Goal: Obtain resource: Download file/media

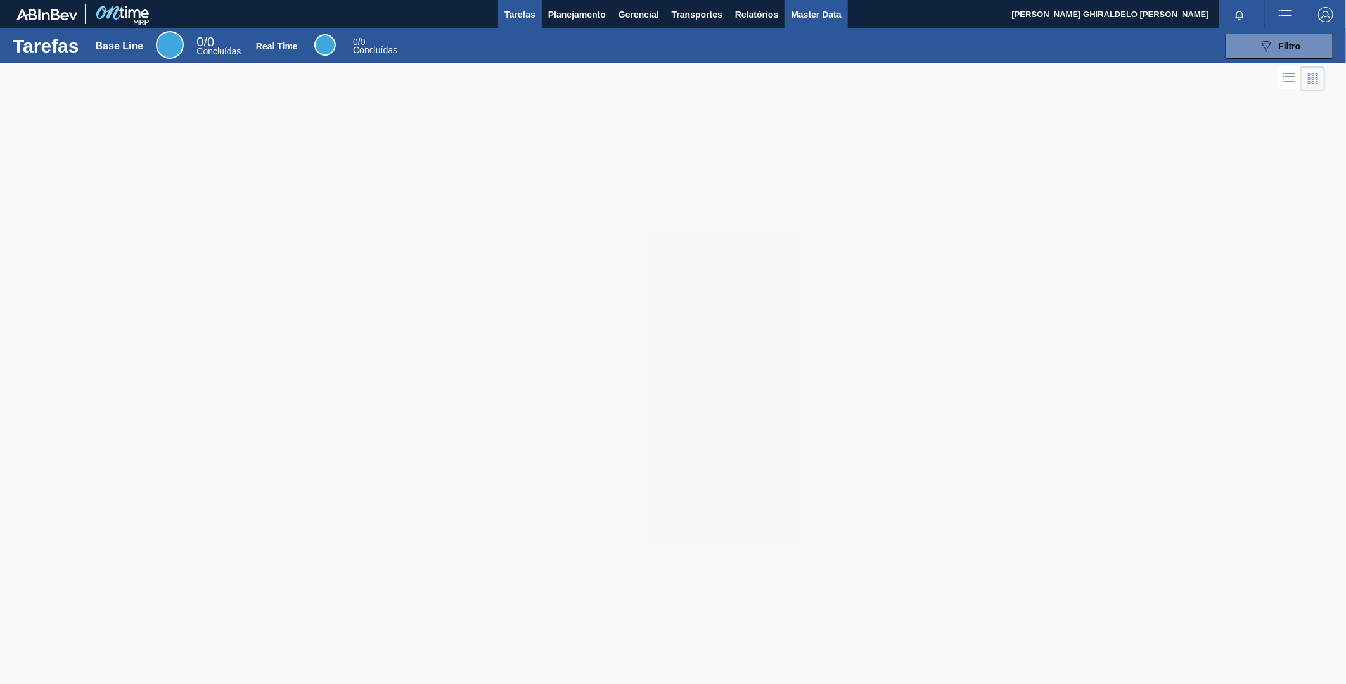
click at [819, 8] on span "Master Data" at bounding box center [816, 14] width 50 height 15
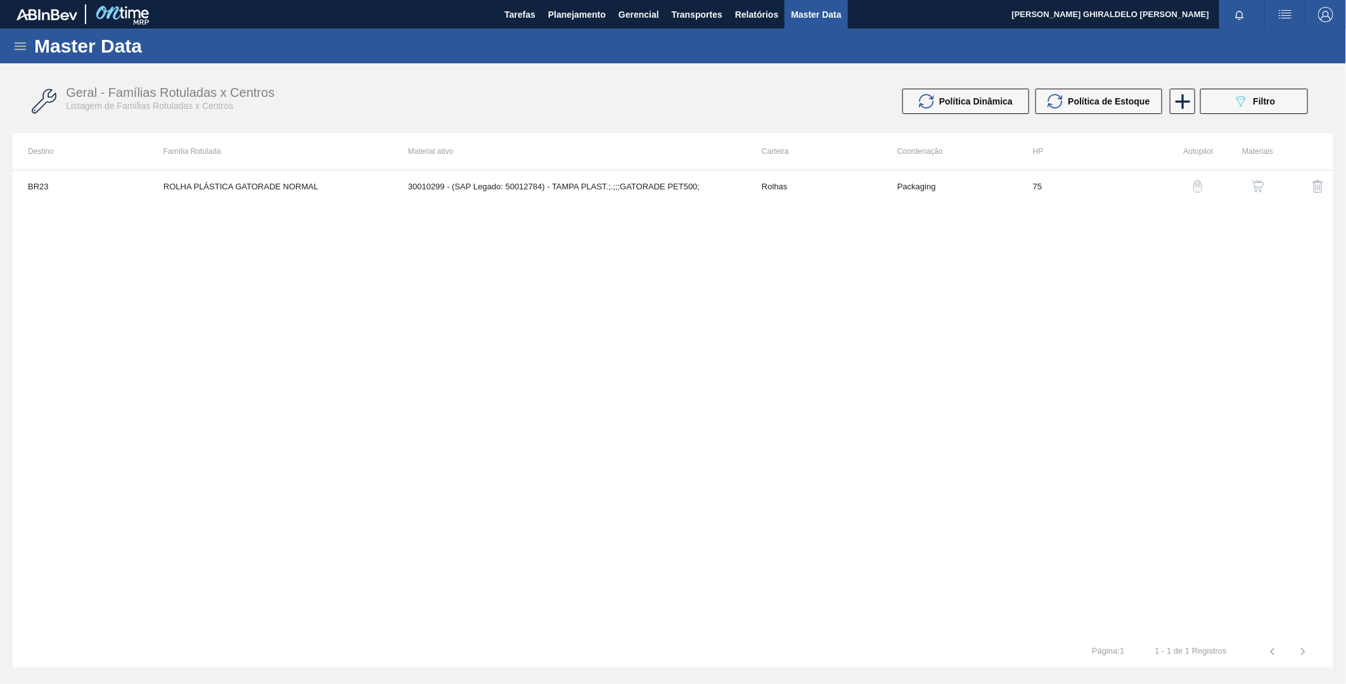
click at [13, 49] on icon at bounding box center [20, 46] width 15 height 15
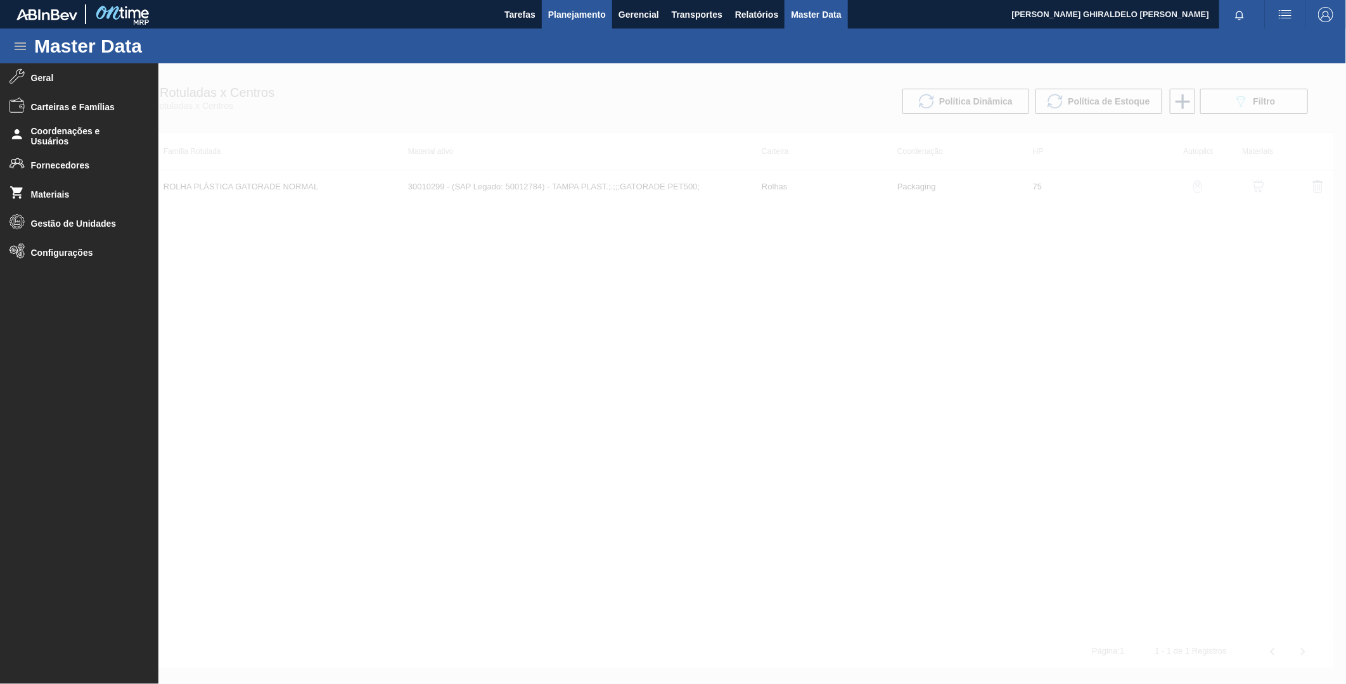
click at [568, 13] on span "Planejamento" at bounding box center [577, 14] width 58 height 15
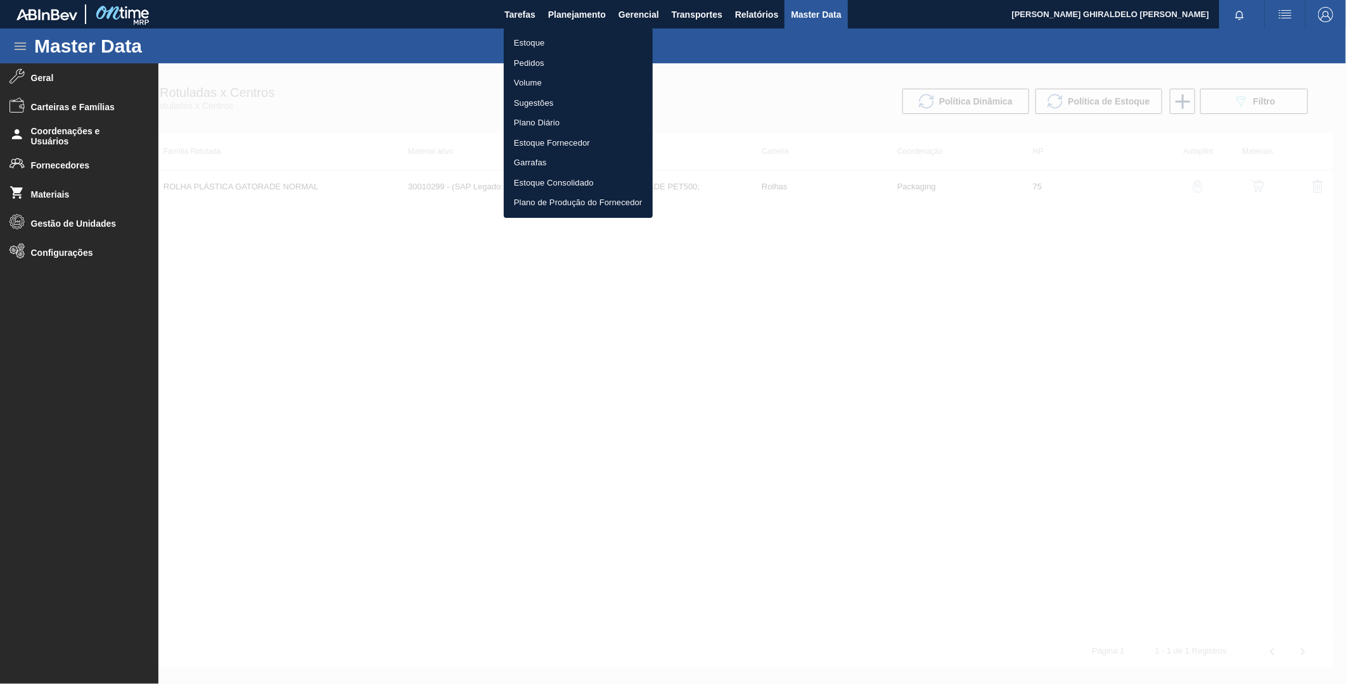
click at [528, 52] on ul "Estoque Pedidos Volume Sugestões Plano Diário Estoque Fornecedor Garrafas Estoq…" at bounding box center [578, 123] width 149 height 190
click at [532, 37] on li "Estoque" at bounding box center [578, 43] width 149 height 20
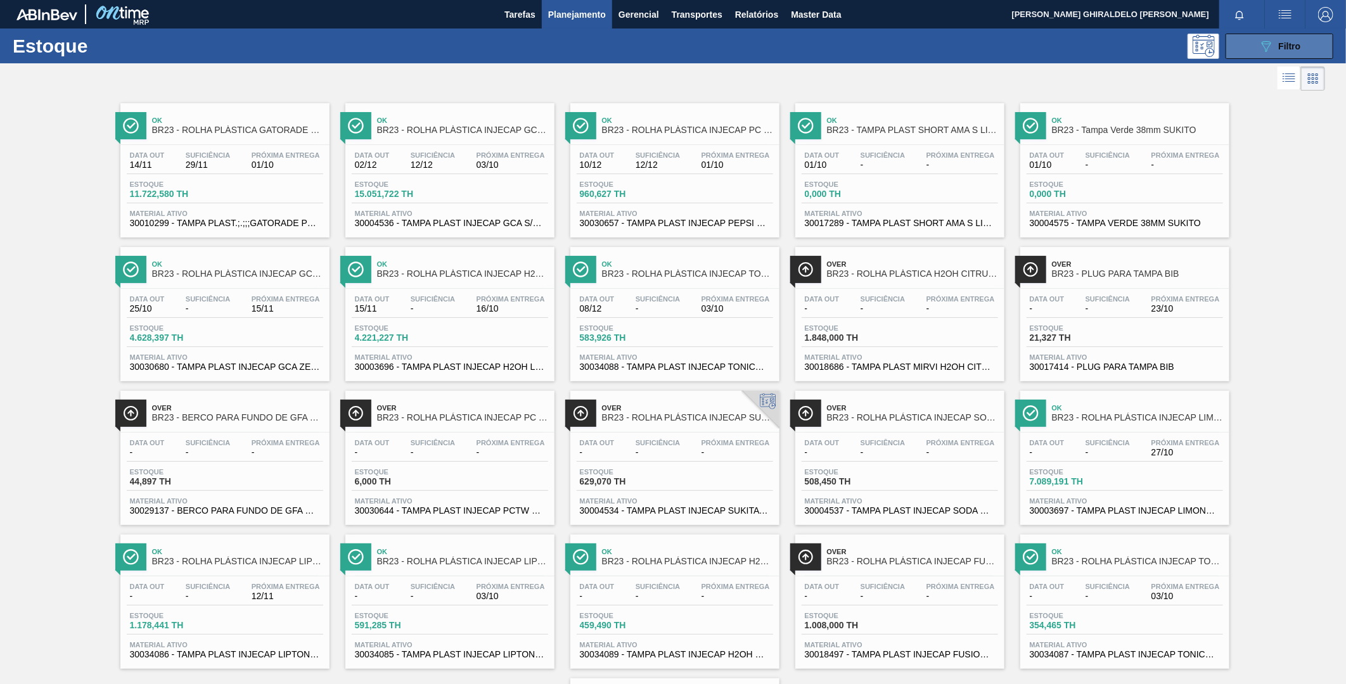
click at [1279, 41] on span "Filtro" at bounding box center [1290, 46] width 22 height 10
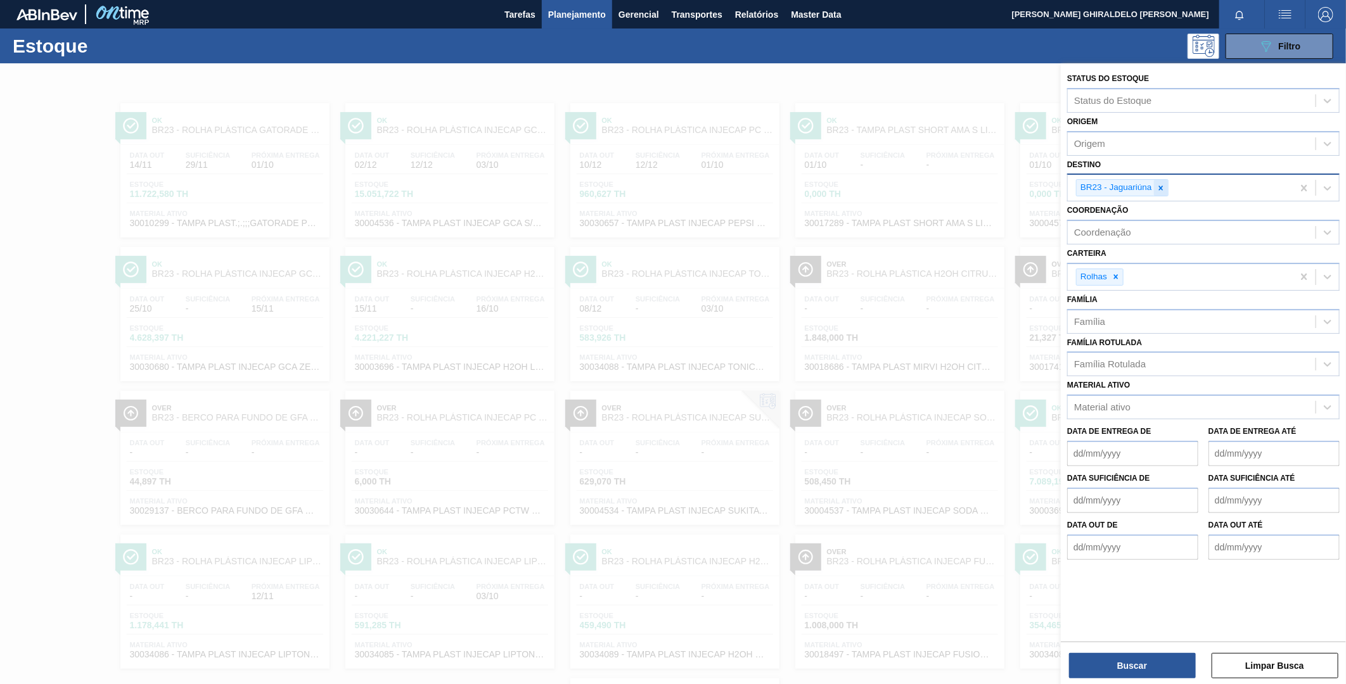
click at [1157, 185] on icon at bounding box center [1160, 188] width 9 height 9
click at [1116, 273] on icon at bounding box center [1115, 276] width 9 height 9
drag, startPoint x: 916, startPoint y: 72, endPoint x: 903, endPoint y: 70, distance: 12.8
click at [913, 70] on div at bounding box center [673, 405] width 1346 height 684
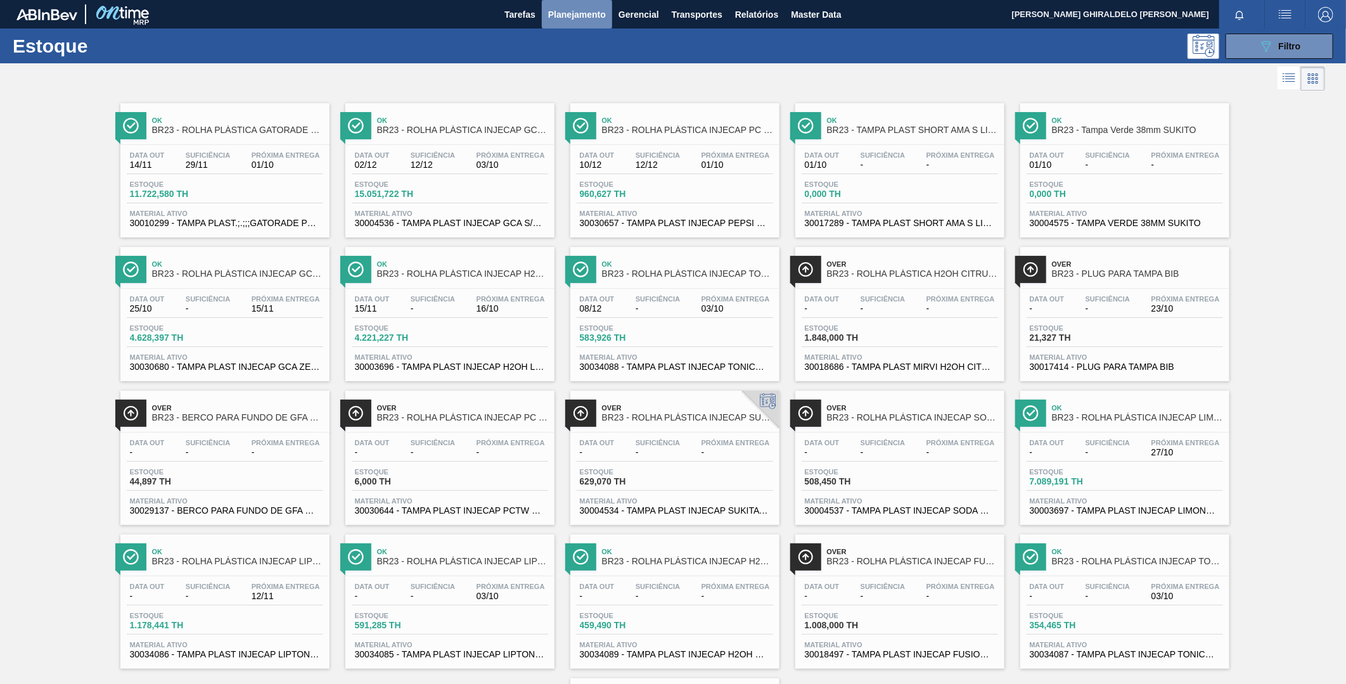
click at [572, 15] on span "Planejamento" at bounding box center [577, 14] width 58 height 15
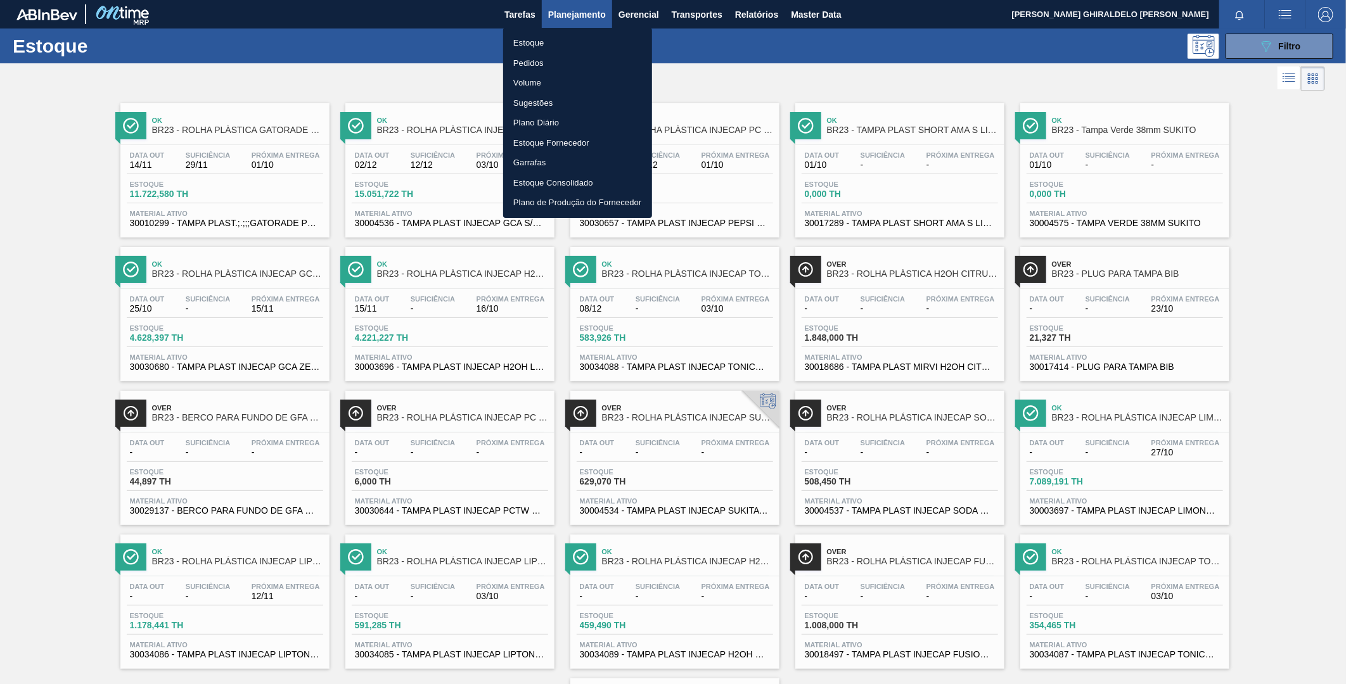
click at [530, 58] on li "Pedidos" at bounding box center [577, 63] width 149 height 20
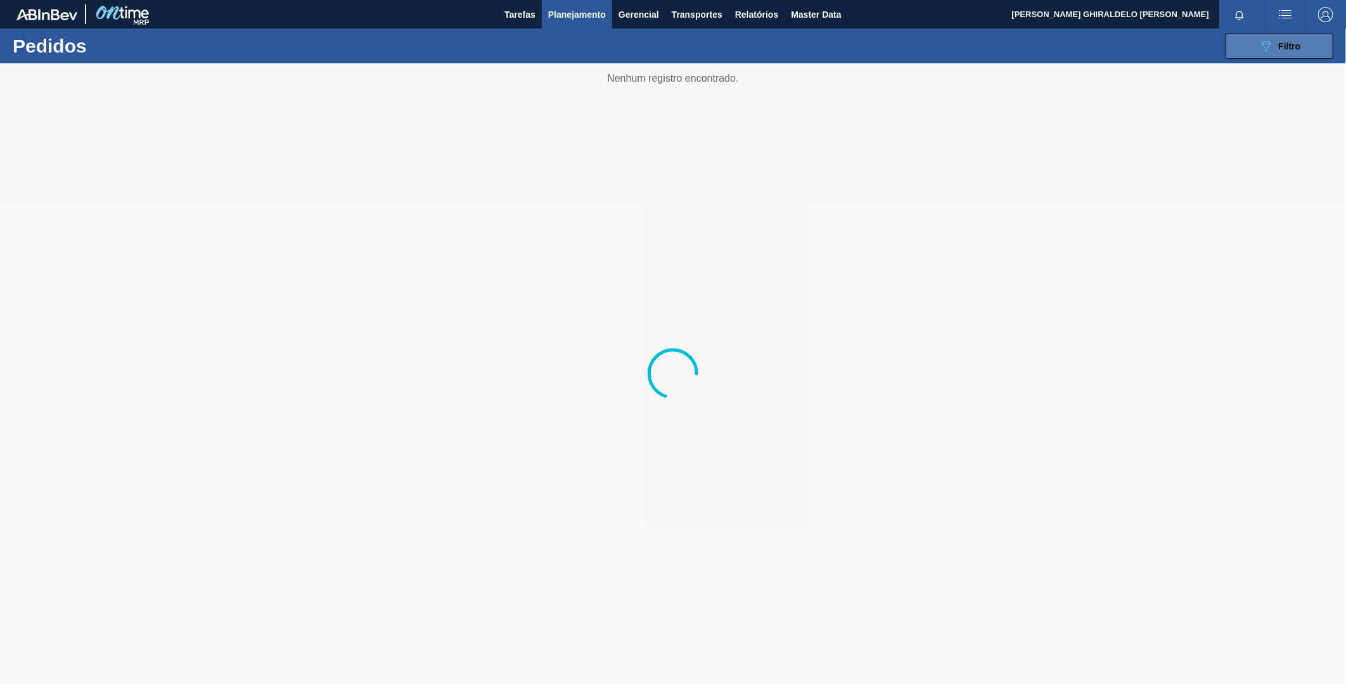
click at [1296, 46] on span "Filtro" at bounding box center [1290, 46] width 22 height 10
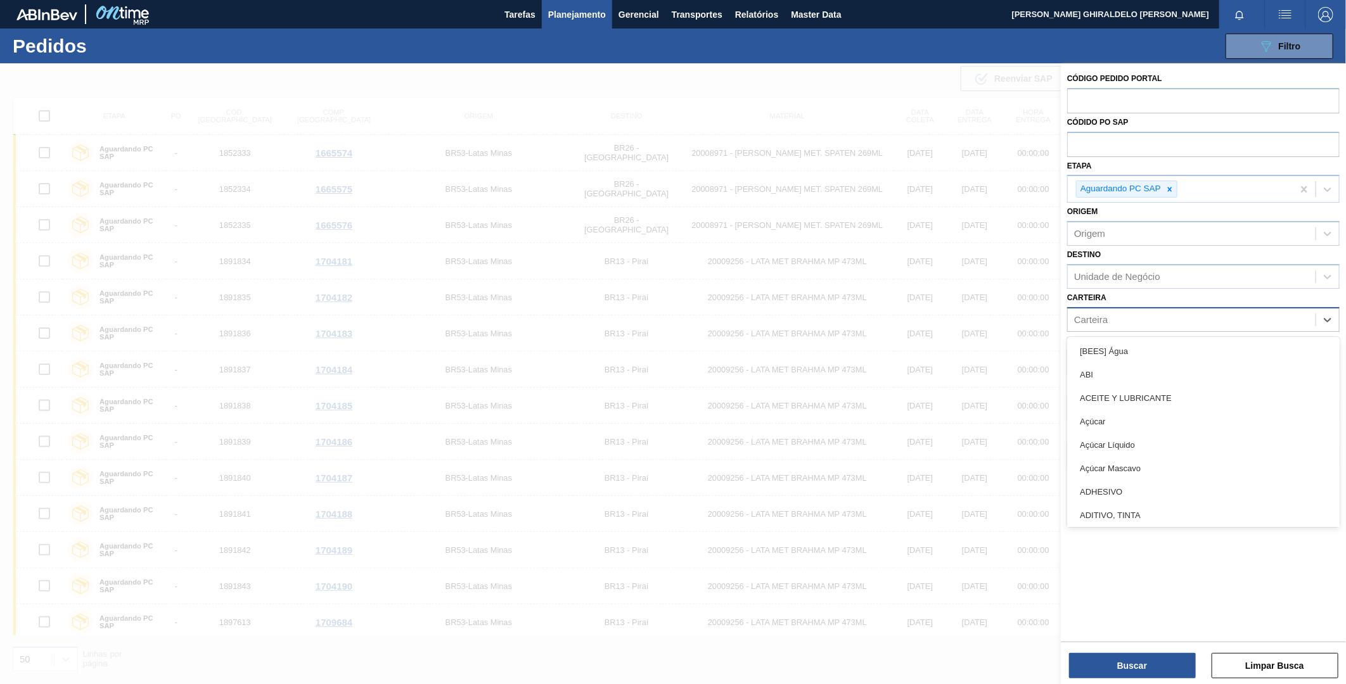
click at [1130, 321] on div "Carteira" at bounding box center [1192, 319] width 248 height 18
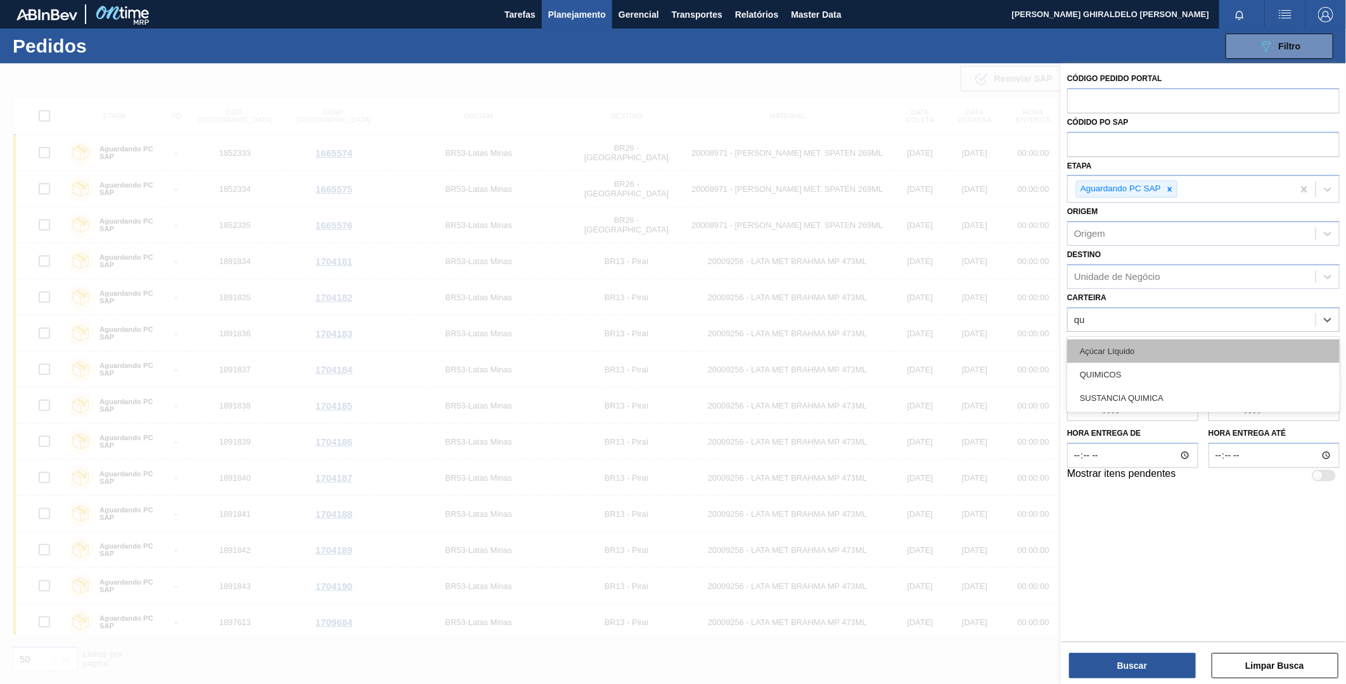
type input "q"
drag, startPoint x: 1143, startPoint y: 302, endPoint x: 1139, endPoint y: 336, distance: 35.1
click at [1143, 301] on div "Carteira Carteira" at bounding box center [1203, 310] width 272 height 43
click at [1133, 371] on div "Material" at bounding box center [1203, 362] width 272 height 25
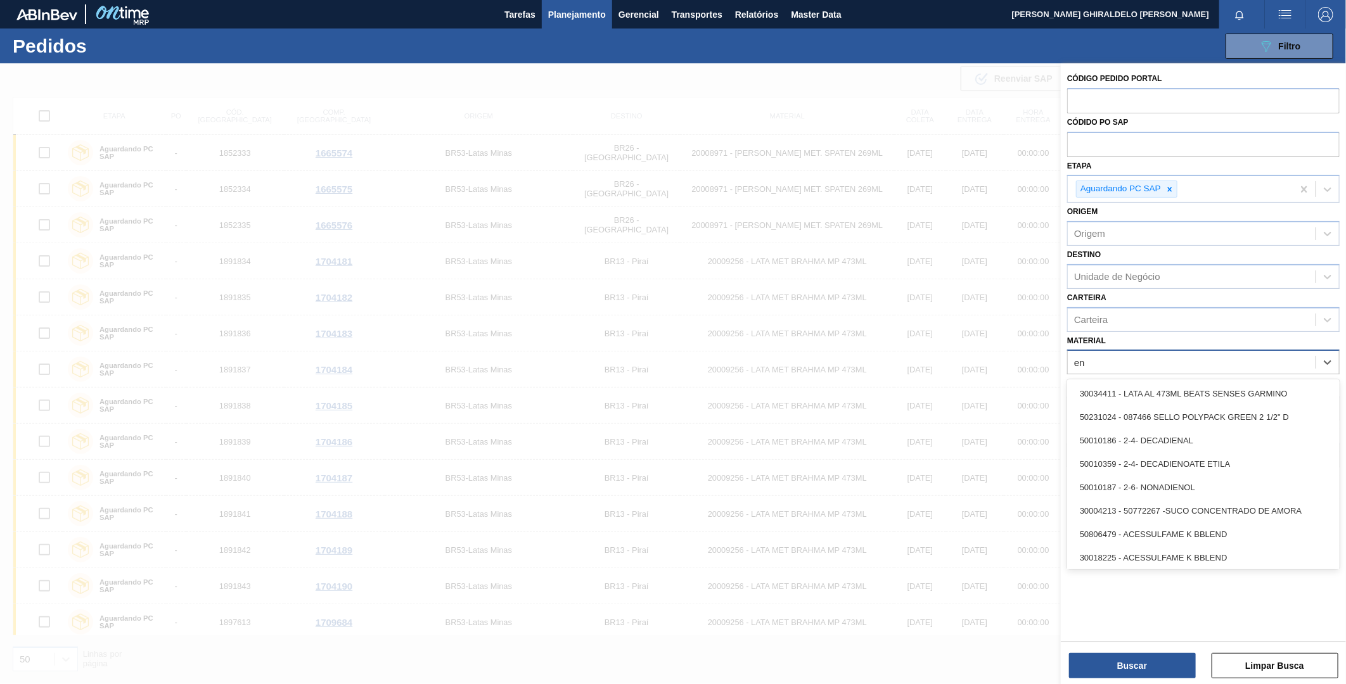
type input "e"
type input "xarope"
click at [1197, 483] on div "30003526 - XAROPE ALTA MALTOSE 82%" at bounding box center [1203, 487] width 272 height 23
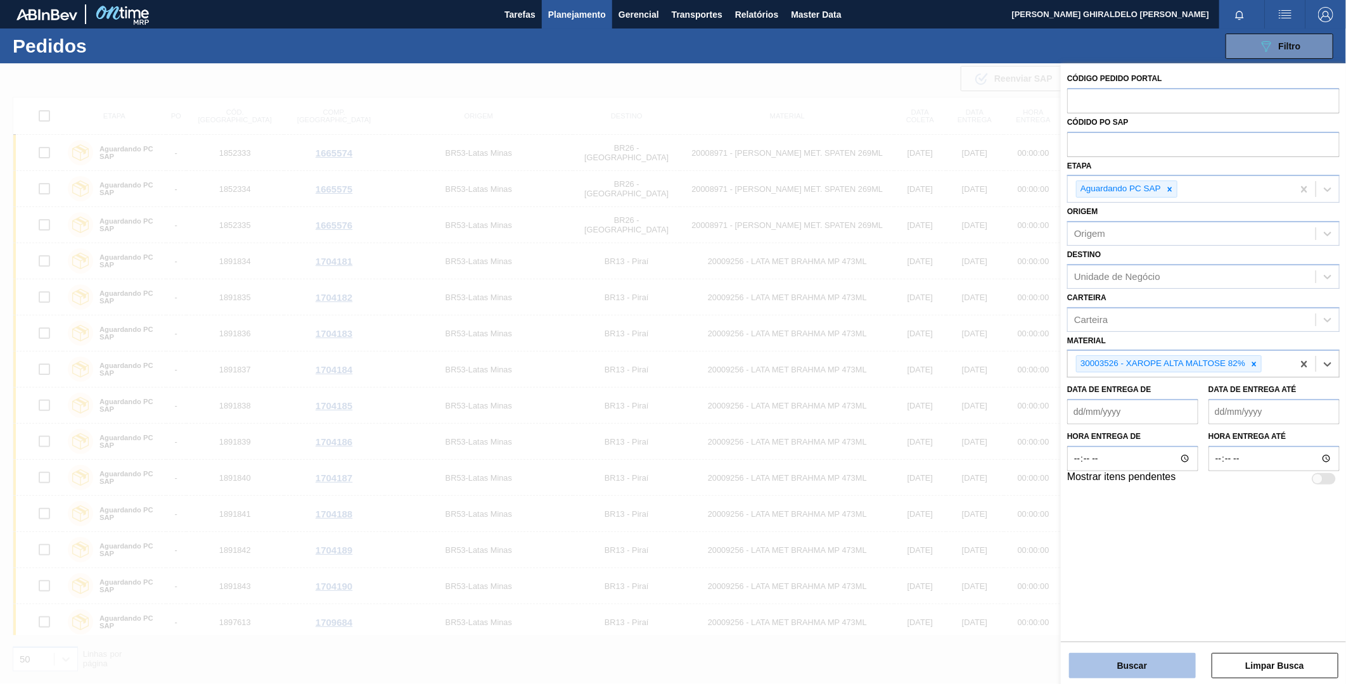
click at [1149, 659] on button "Buscar" at bounding box center [1132, 665] width 127 height 25
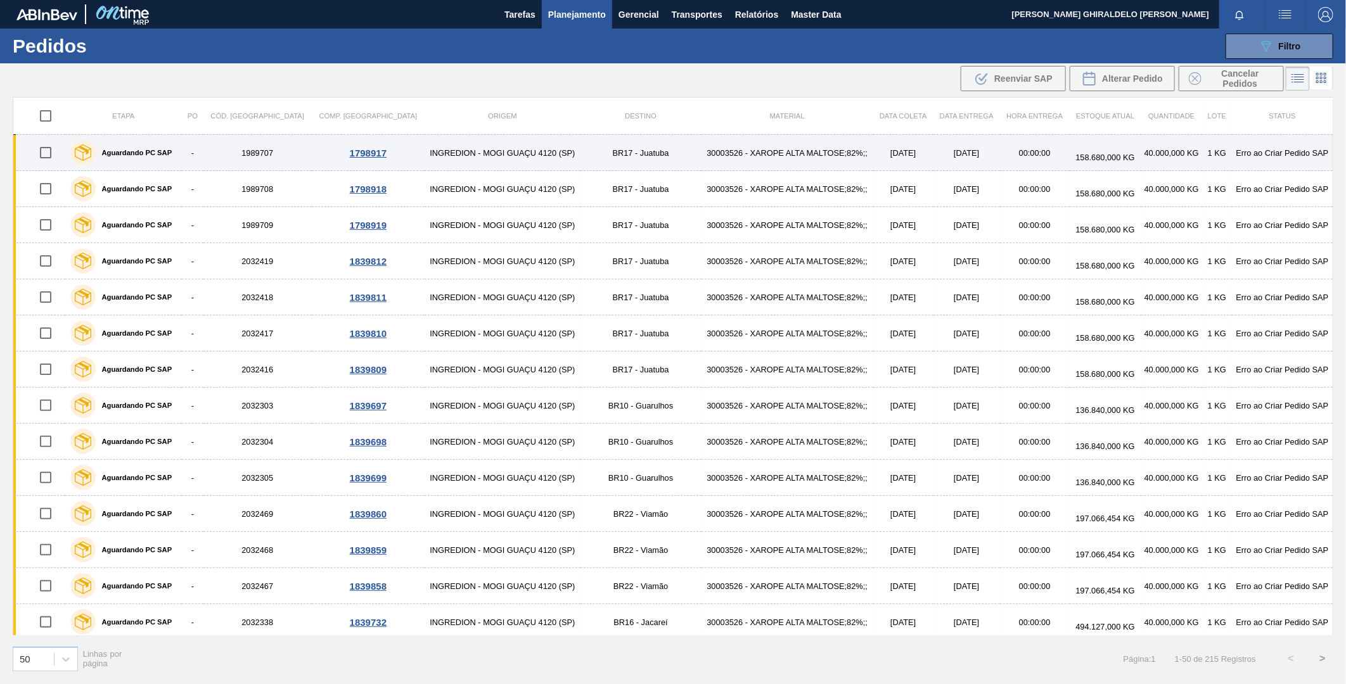
click at [150, 155] on label "Aguardando PC SAP" at bounding box center [134, 153] width 77 height 8
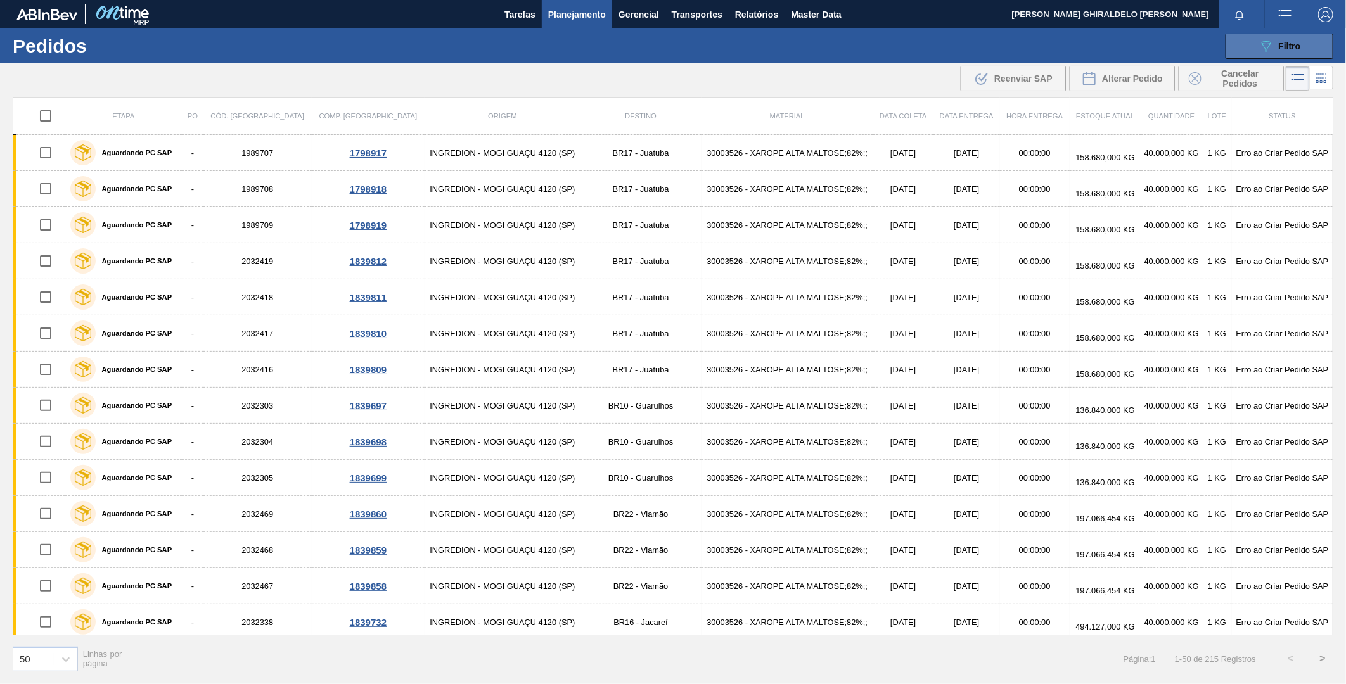
click at [1262, 41] on icon at bounding box center [1266, 46] width 10 height 11
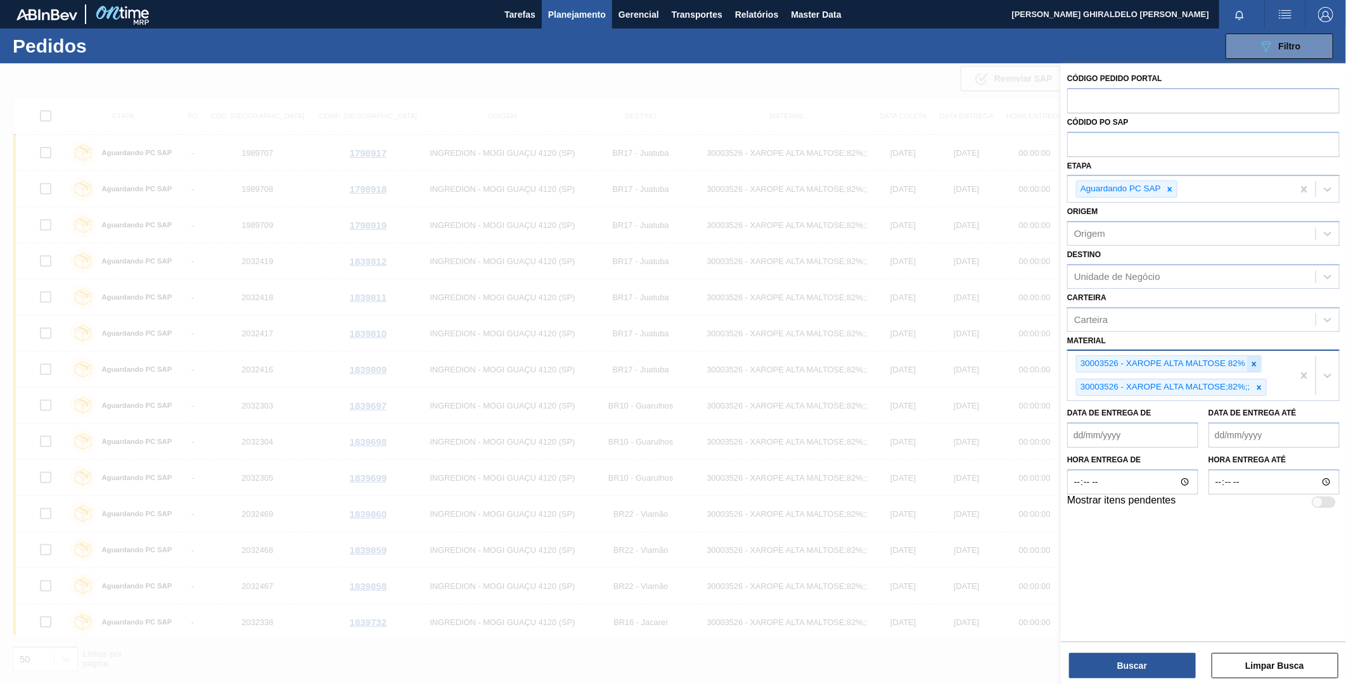
click at [1248, 365] on div at bounding box center [1254, 364] width 14 height 16
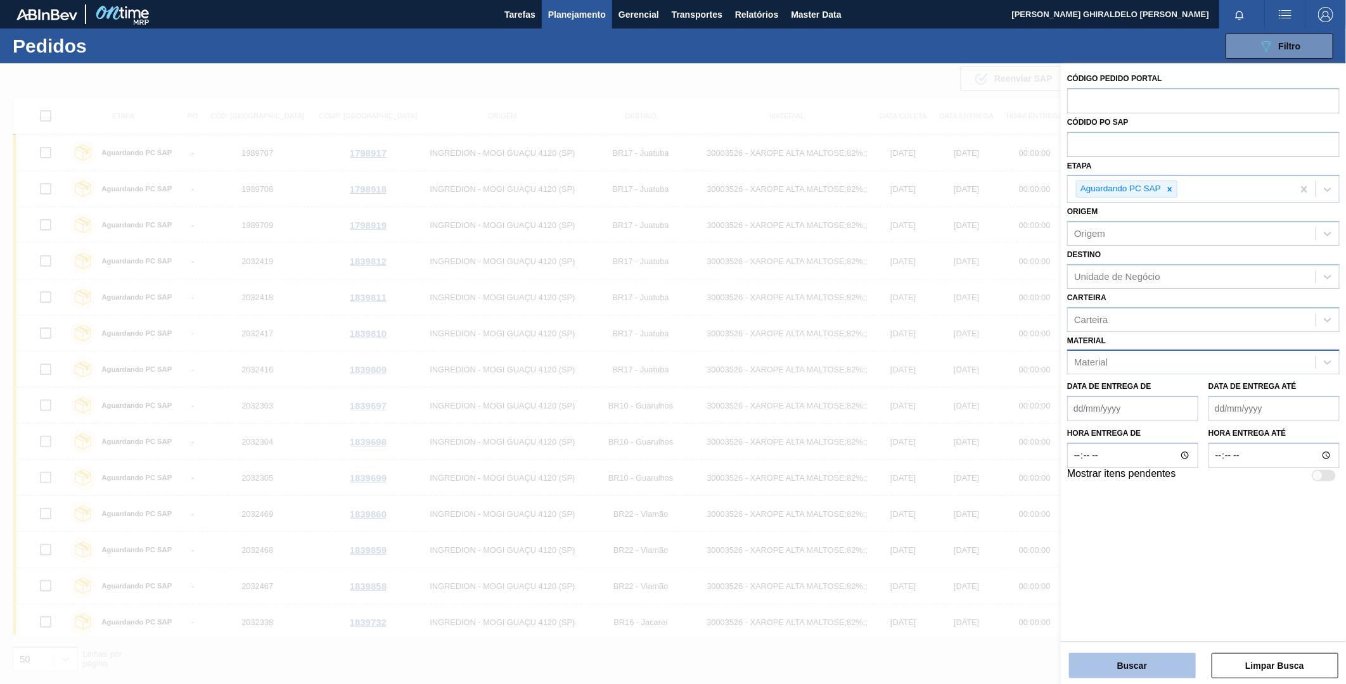
click at [1123, 659] on button "Buscar" at bounding box center [1132, 665] width 127 height 25
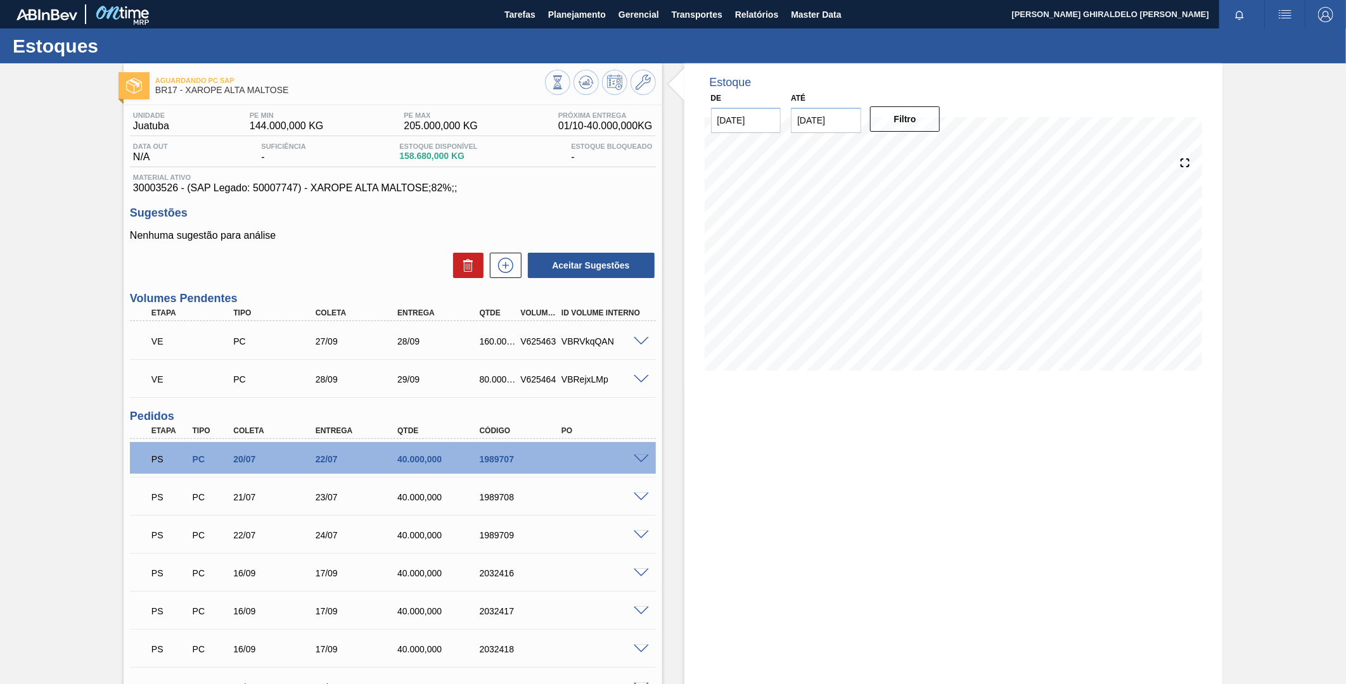
click at [626, 461] on div "PS PC 20/07 22/07 40.000,000 1989707" at bounding box center [389, 457] width 492 height 25
click at [634, 461] on span at bounding box center [641, 460] width 15 height 10
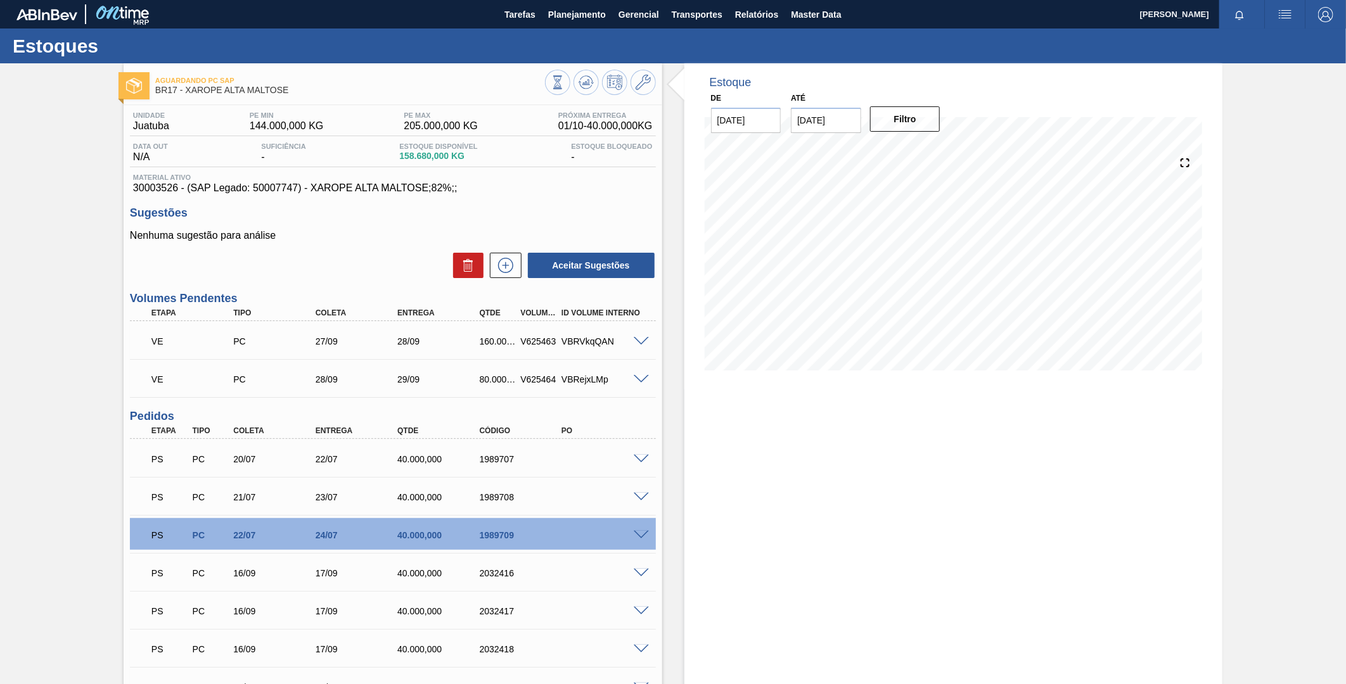
click at [642, 531] on span at bounding box center [641, 536] width 15 height 10
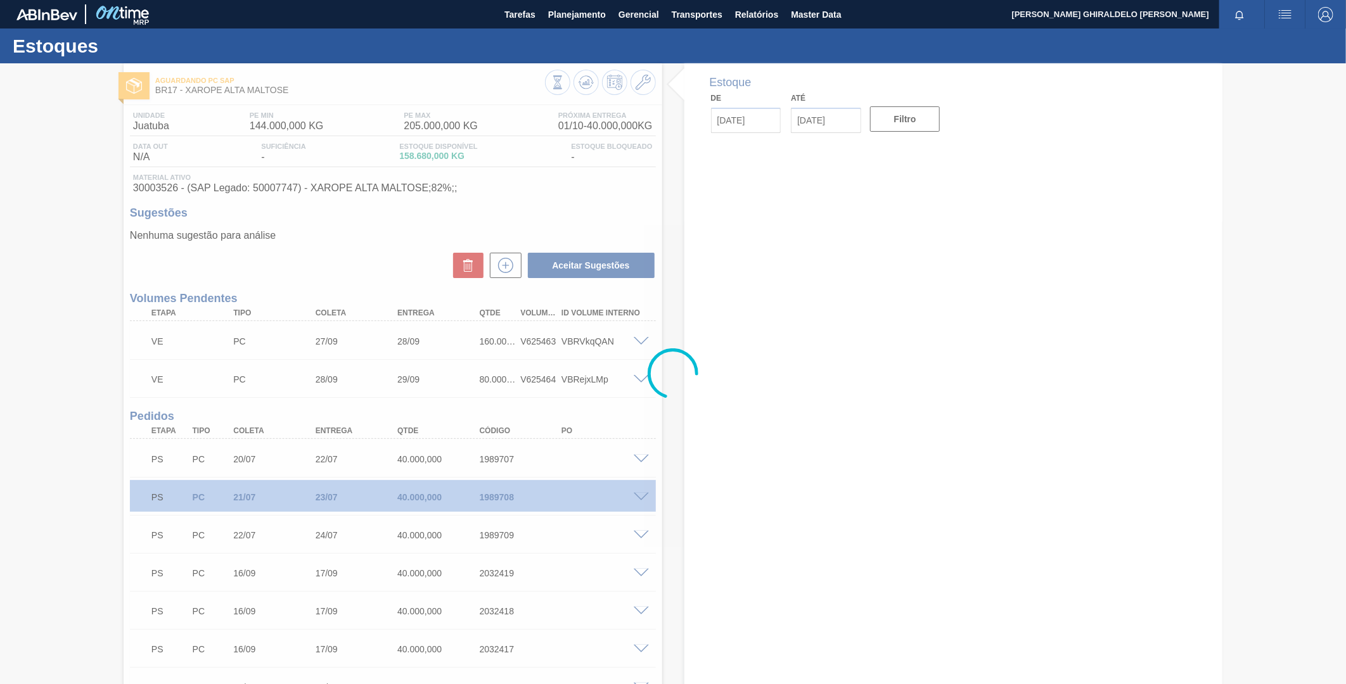
type input "[DATE]"
type input "01/10/2025"
type input "28/02/2026"
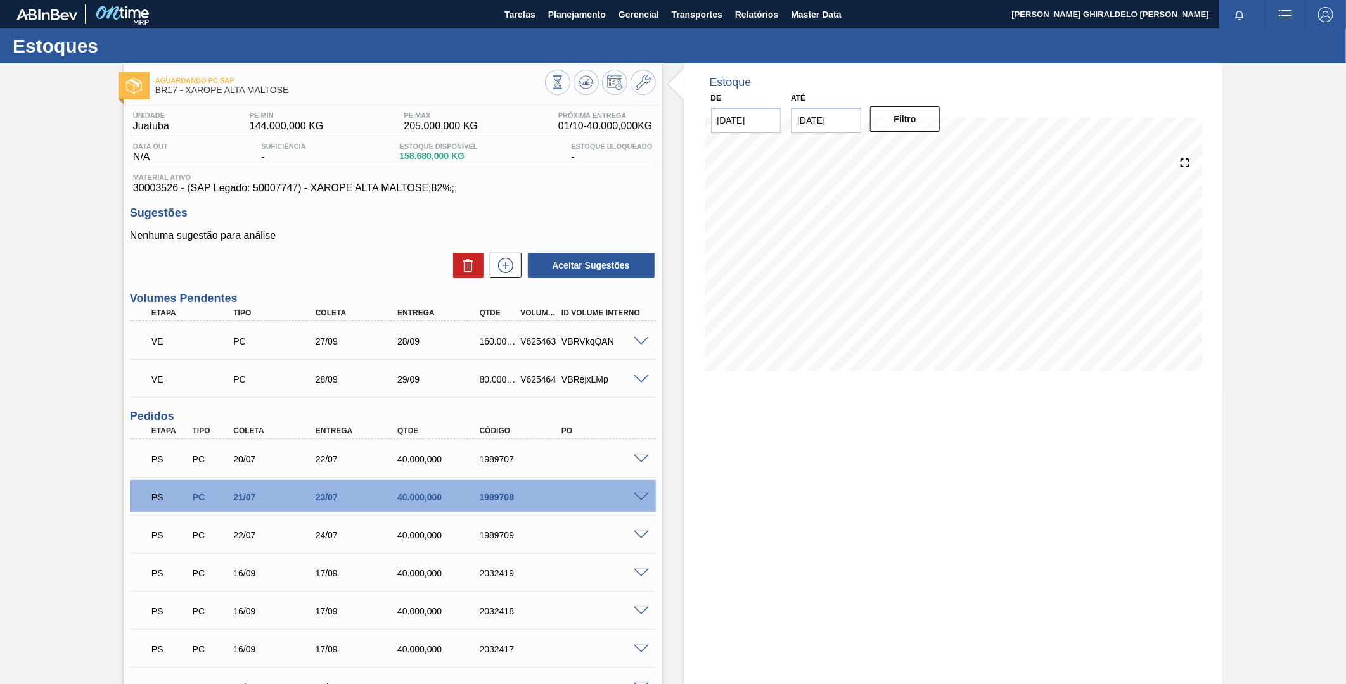
click at [638, 499] on span at bounding box center [641, 498] width 15 height 10
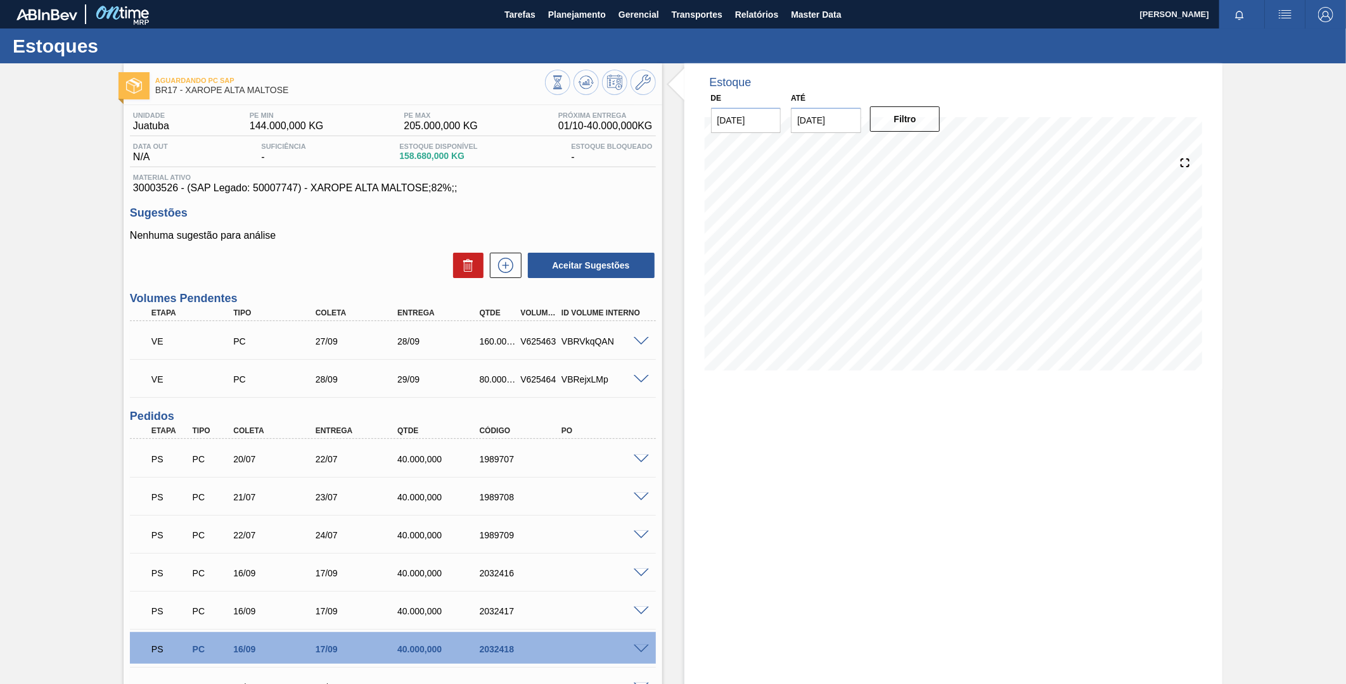
click at [642, 648] on span at bounding box center [641, 650] width 15 height 10
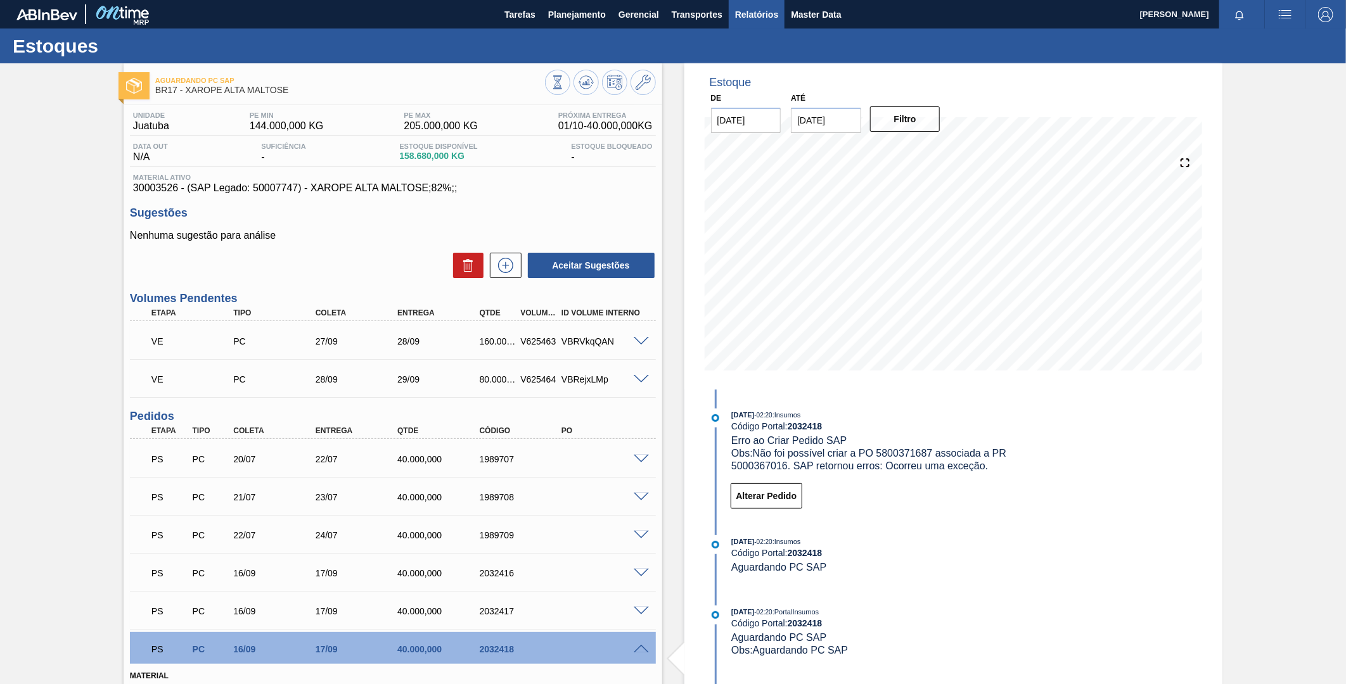
click at [735, 15] on span "Relatórios" at bounding box center [756, 14] width 43 height 15
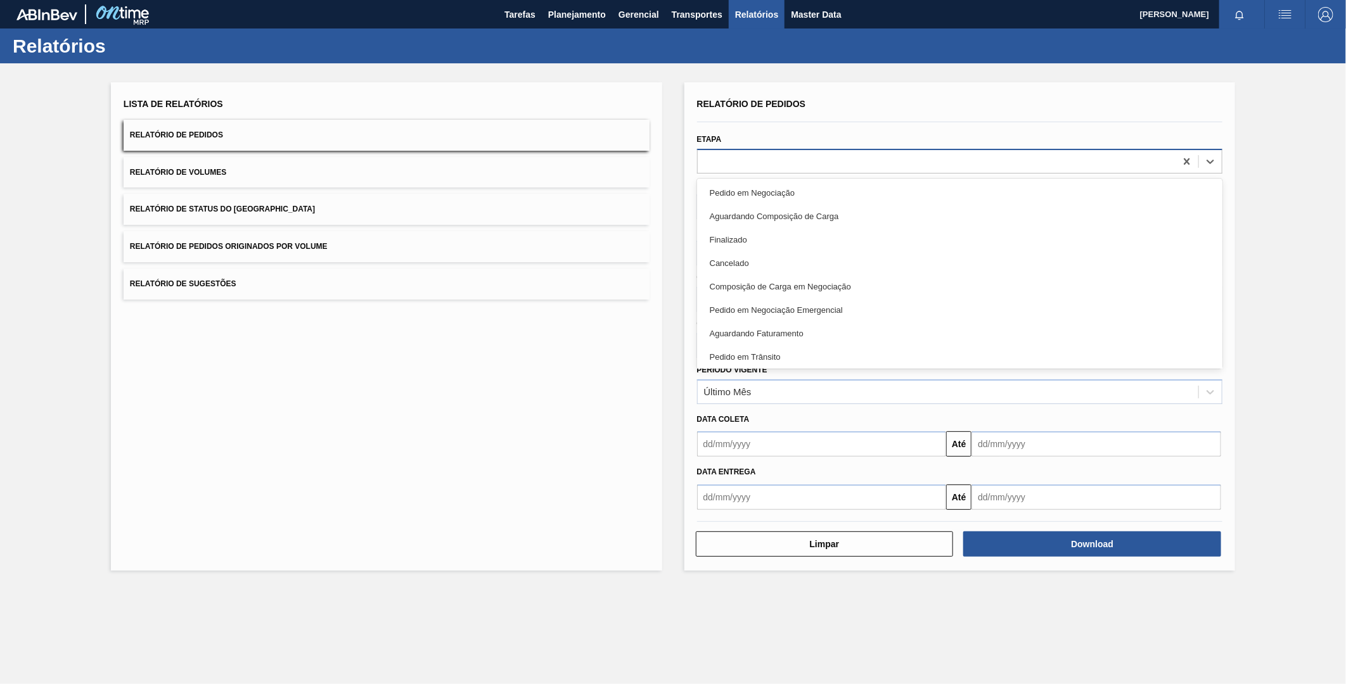
click at [805, 149] on div at bounding box center [960, 161] width 526 height 25
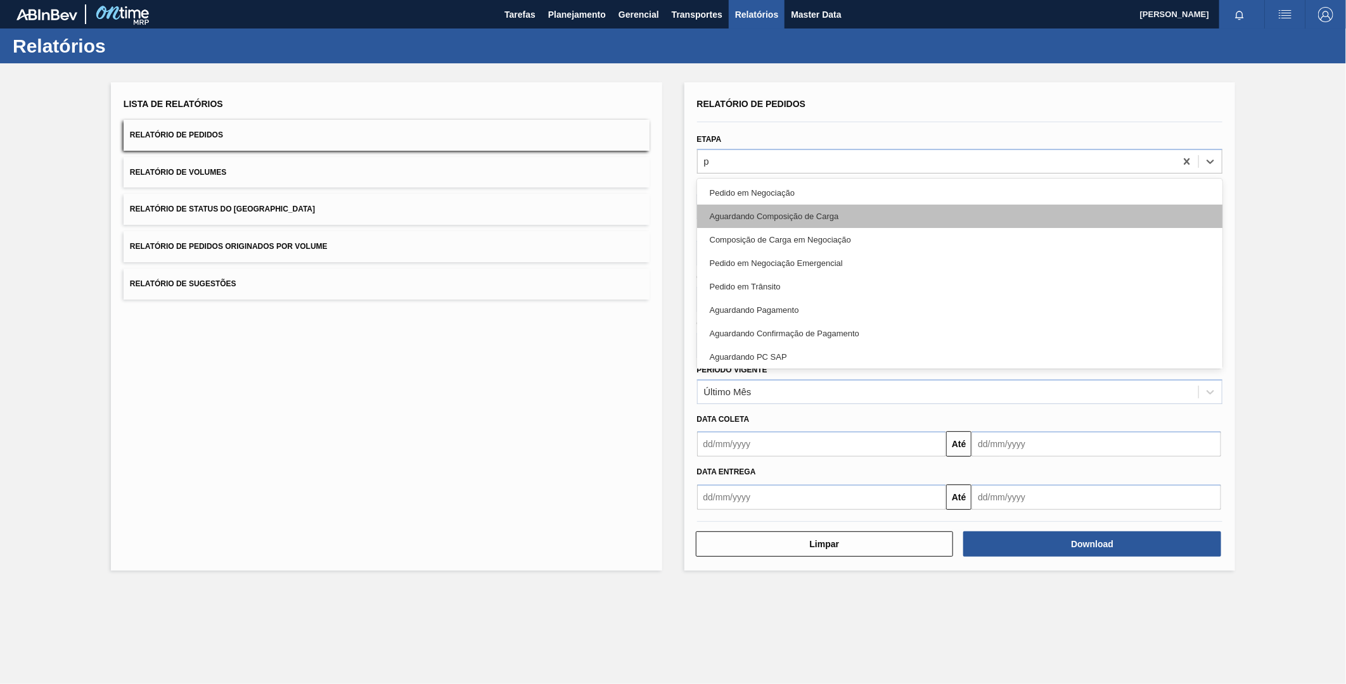
type input "pc"
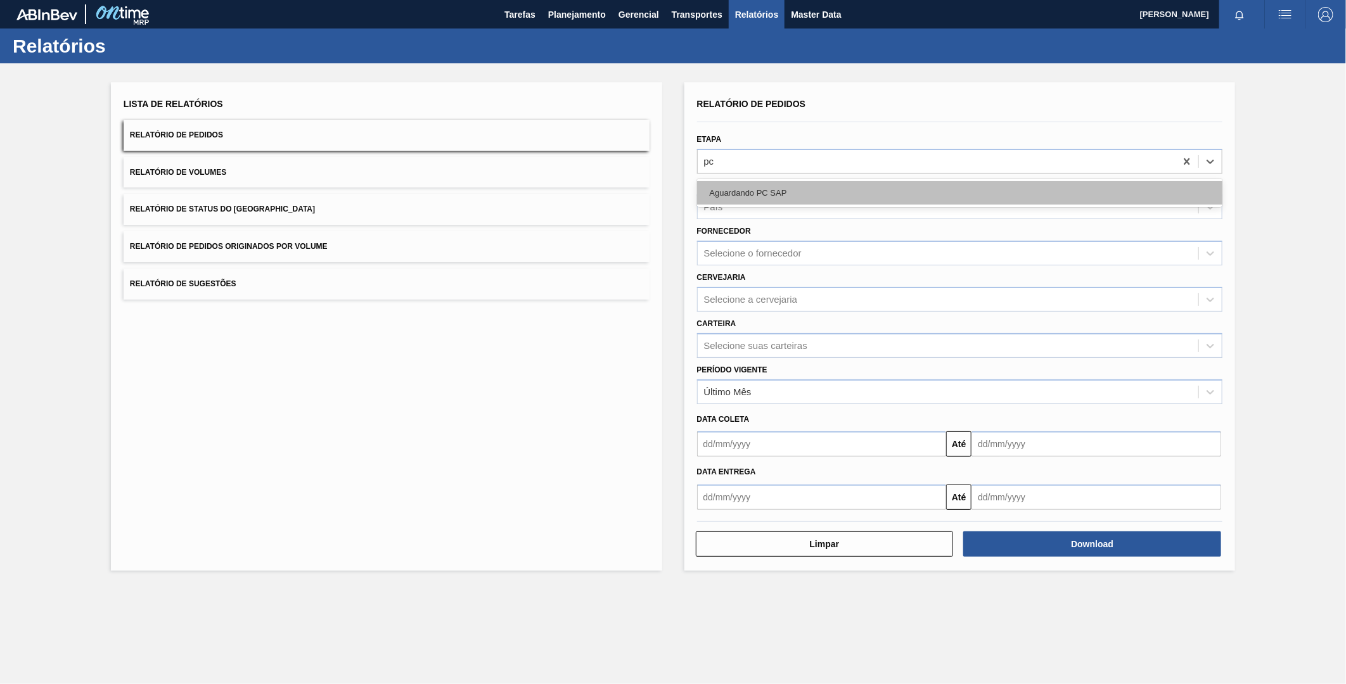
click at [795, 184] on div "Aguardando PC SAP" at bounding box center [960, 192] width 526 height 23
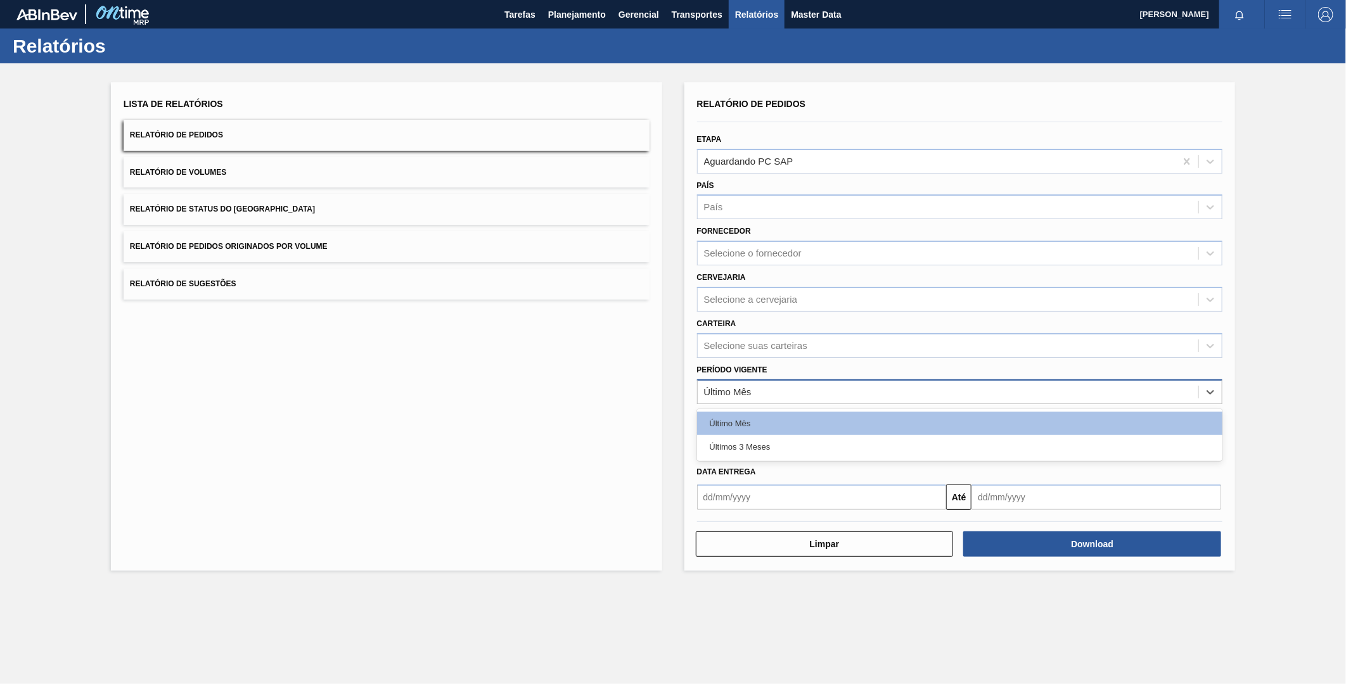
click at [839, 384] on div "Último Mês" at bounding box center [948, 392] width 501 height 18
click at [841, 389] on div "Último Mês" at bounding box center [948, 392] width 501 height 18
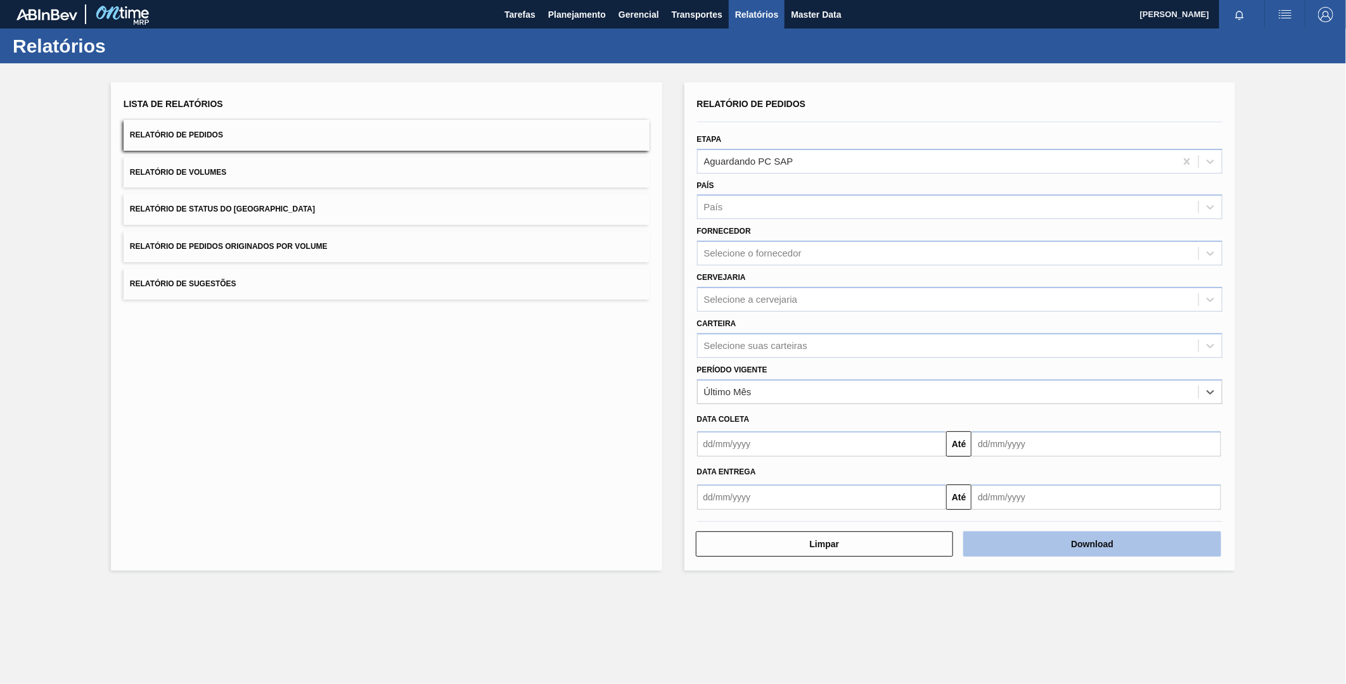
click at [1031, 542] on button "Download" at bounding box center [1092, 544] width 258 height 25
